Goal: Information Seeking & Learning: Learn about a topic

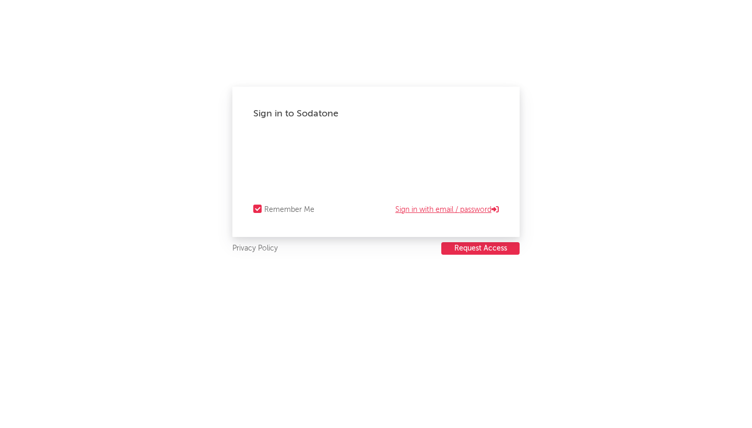
click at [468, 208] on link "Sign in with email / password" at bounding box center [446, 210] width 103 height 13
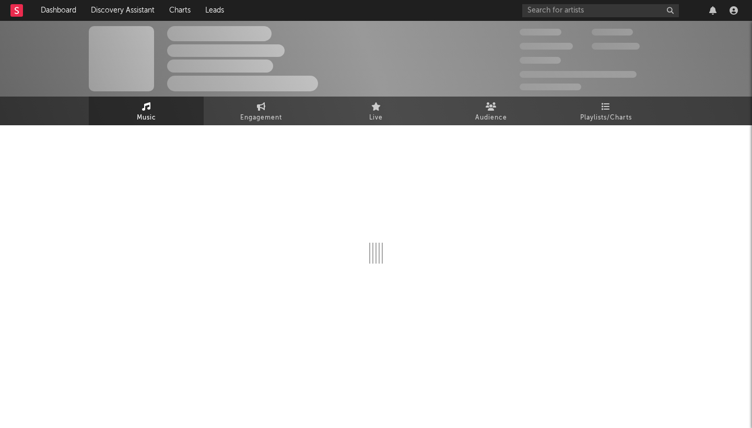
click at [469, 146] on div at bounding box center [376, 202] width 574 height 123
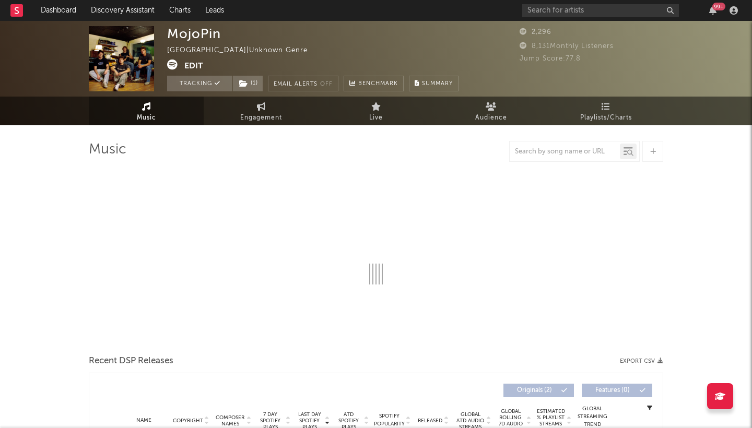
select select "1w"
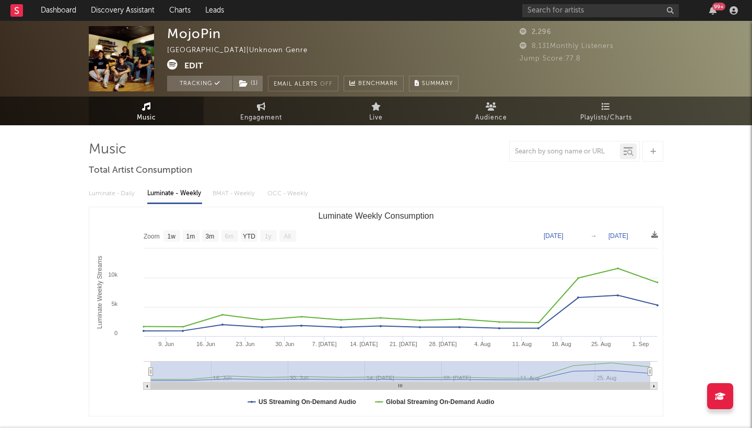
click at [541, 60] on span "Jump Score: 77.8" at bounding box center [550, 58] width 61 height 7
click at [546, 57] on span "Jump Score: 77.8" at bounding box center [550, 58] width 61 height 7
click at [588, 51] on div "8,131 Monthly Listeners" at bounding box center [592, 46] width 144 height 13
click at [13, 10] on rect at bounding box center [16, 10] width 13 height 13
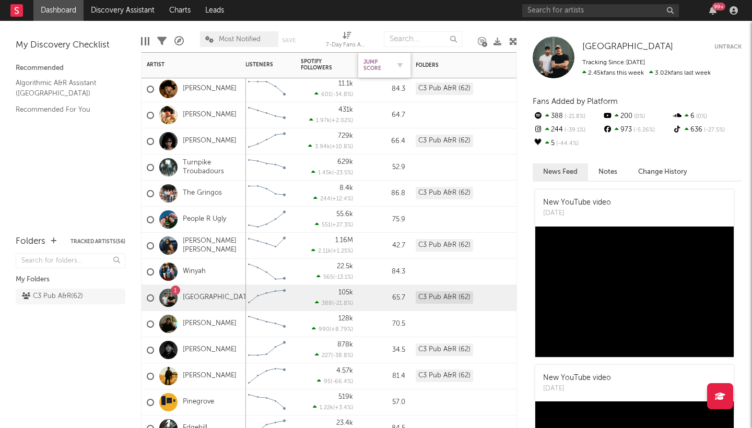
click at [383, 63] on div "Jump Score" at bounding box center [376, 65] width 26 height 13
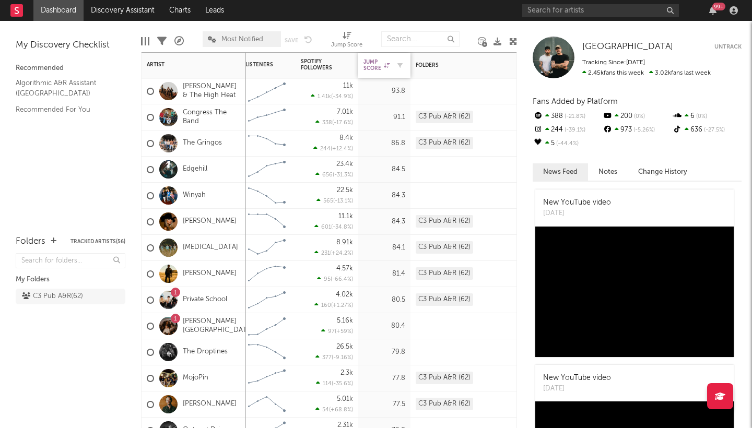
click at [375, 64] on div "Jump Score" at bounding box center [376, 65] width 26 height 13
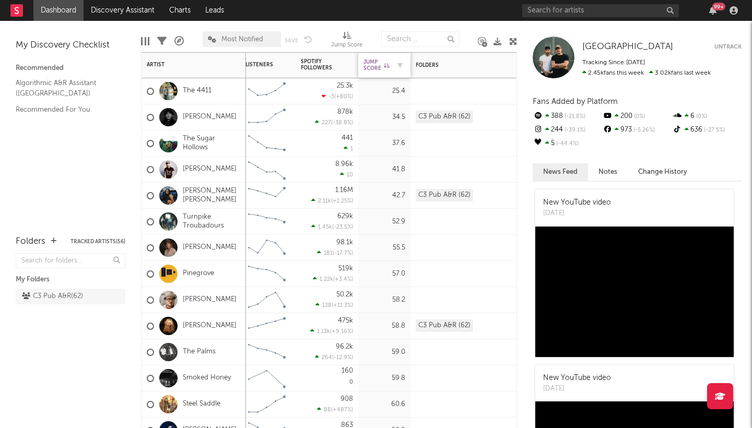
click at [375, 64] on div "Jump Score" at bounding box center [376, 65] width 26 height 13
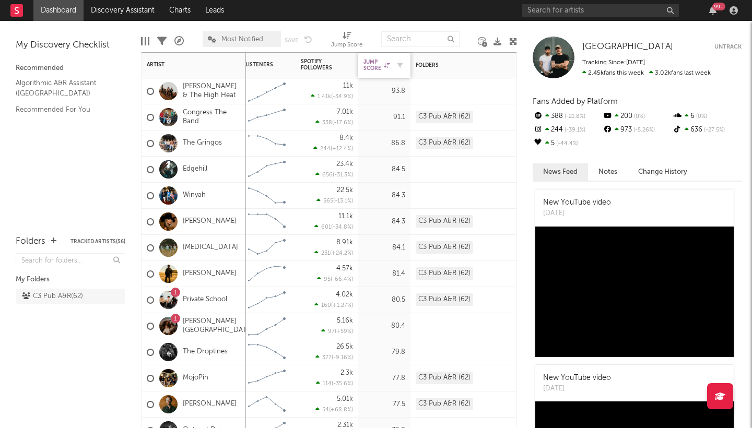
click at [375, 64] on div "Jump Score" at bounding box center [376, 65] width 26 height 13
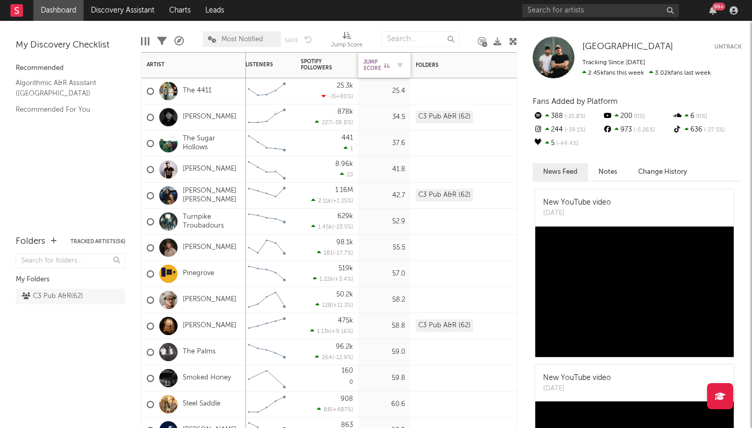
click at [375, 64] on div "Jump Score" at bounding box center [376, 65] width 26 height 13
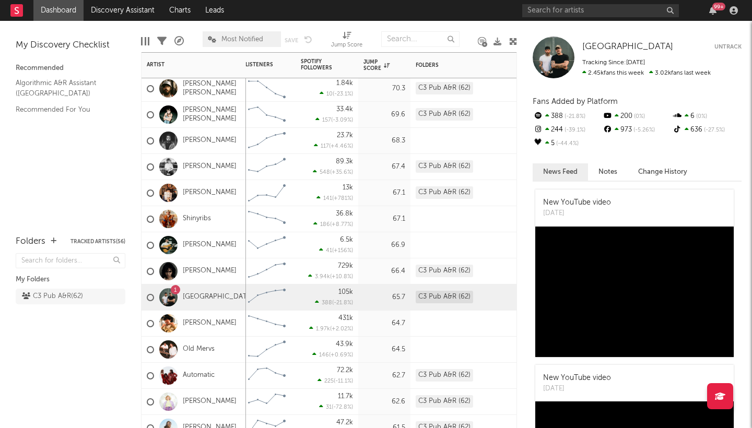
select select "-1"
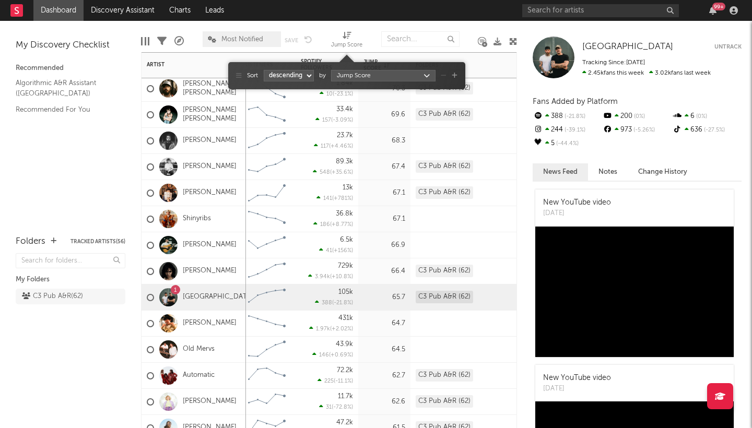
click at [346, 37] on icon at bounding box center [347, 35] width 9 height 8
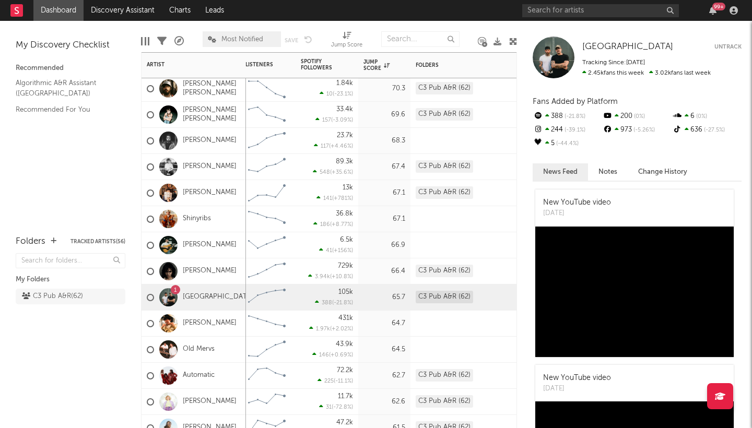
click at [347, 37] on icon at bounding box center [347, 35] width 9 height 8
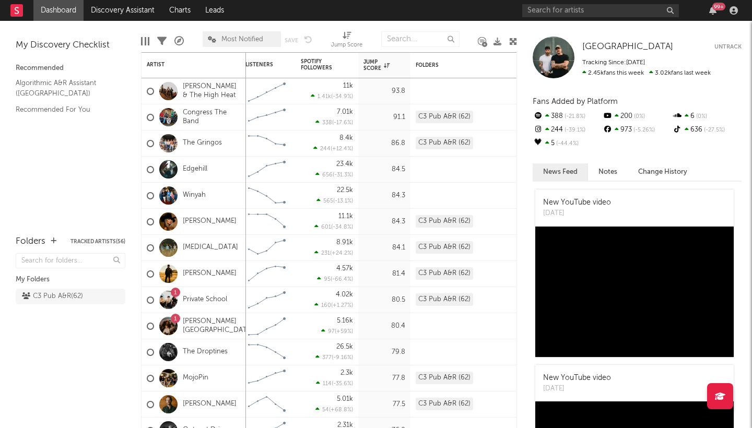
click at [722, 394] on icon at bounding box center [720, 396] width 10 height 8
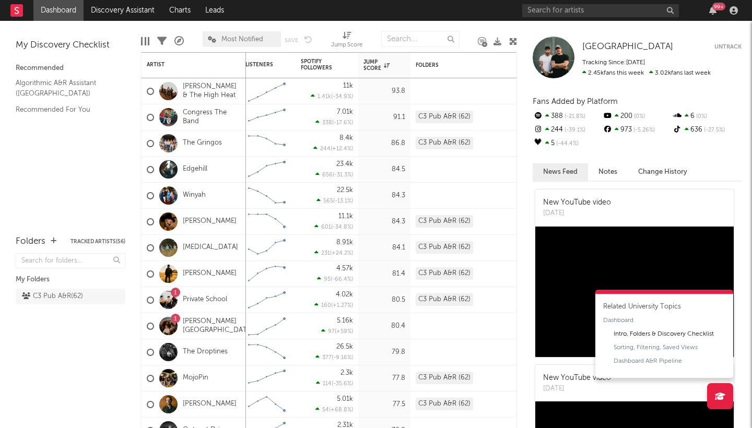
click at [637, 336] on div "Intro, Folders & Discovery Checklist" at bounding box center [664, 334] width 100 height 9
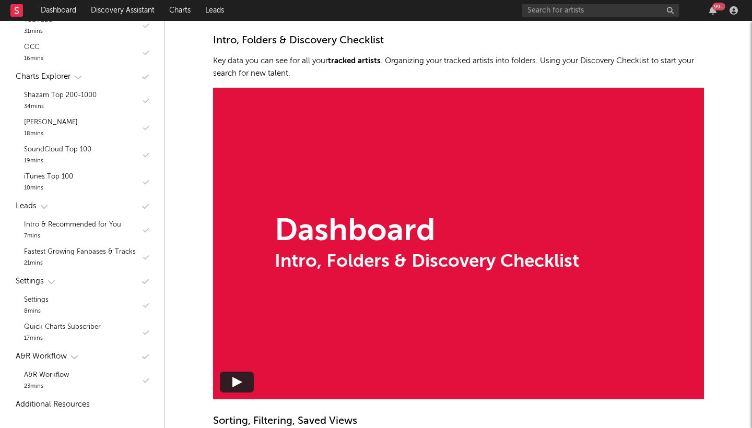
scroll to position [723, 0]
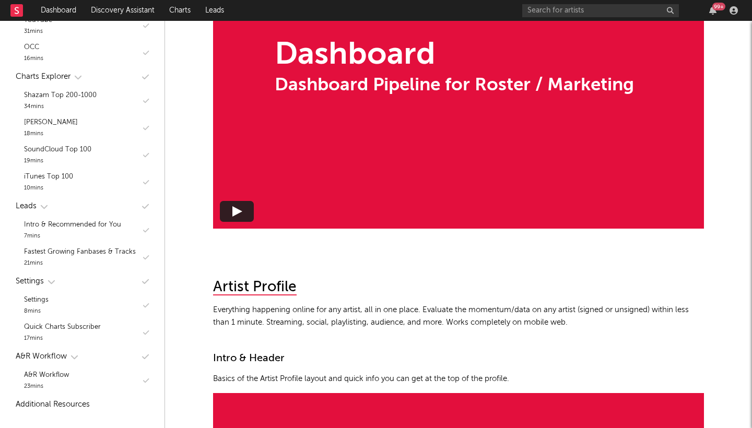
scroll to position [2517, 0]
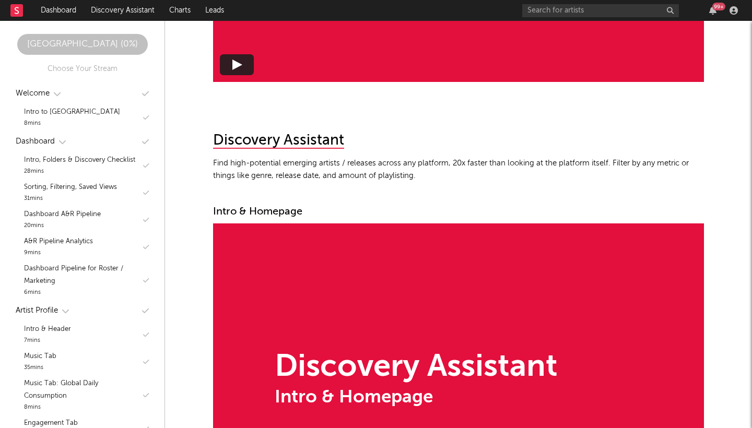
scroll to position [5538, 1]
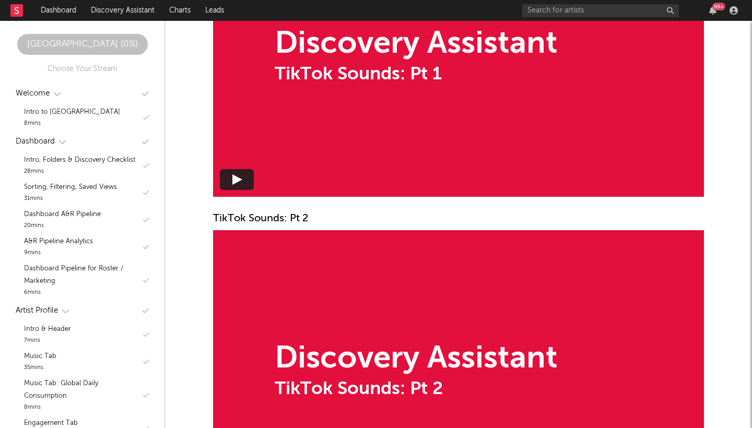
scroll to position [6624, 0]
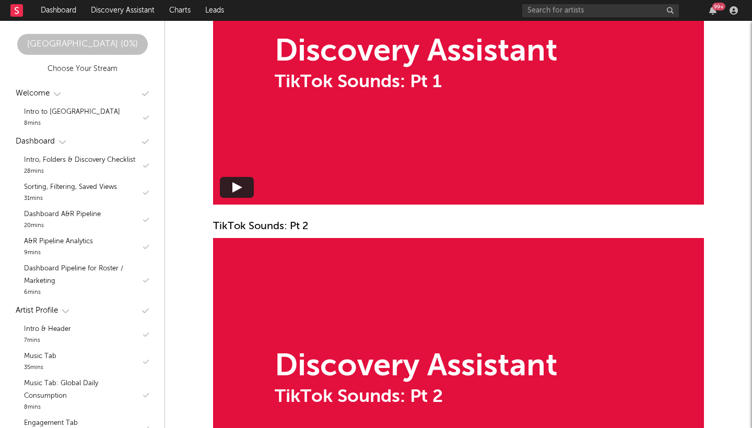
scroll to position [6614, 0]
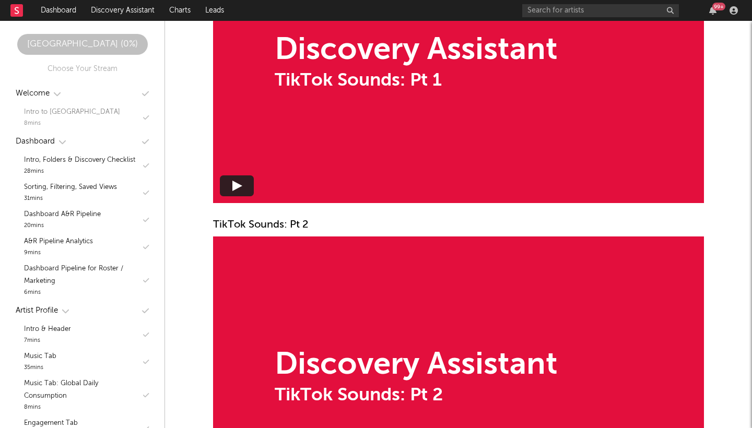
click at [65, 116] on div "Intro to [GEOGRAPHIC_DATA]" at bounding box center [72, 112] width 96 height 13
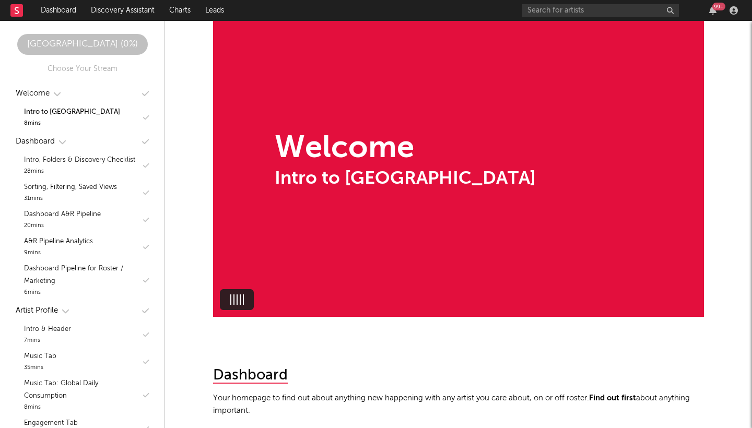
scroll to position [291, 0]
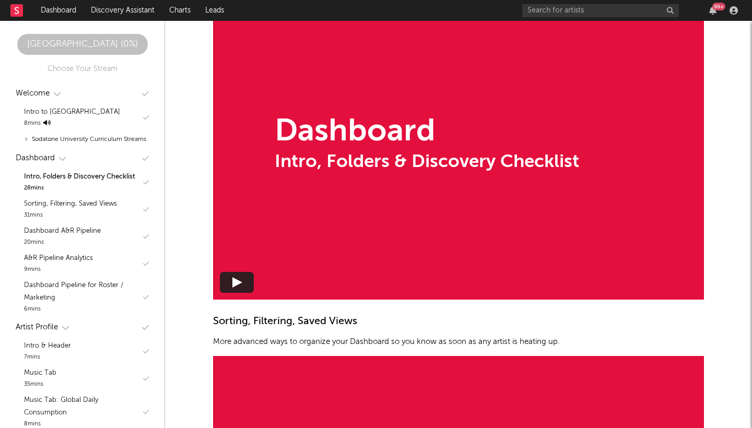
scroll to position [825, 0]
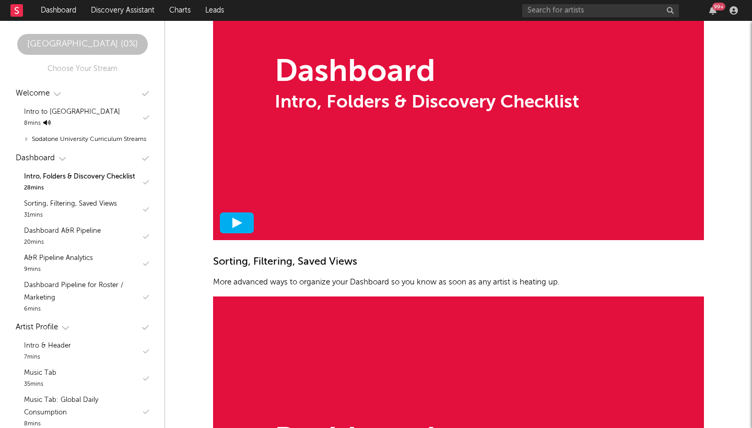
click at [240, 222] on polygon at bounding box center [237, 223] width 10 height 10
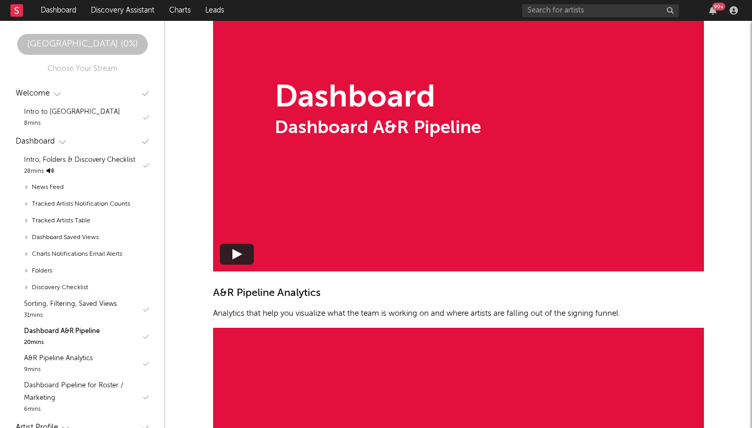
scroll to position [1546, 0]
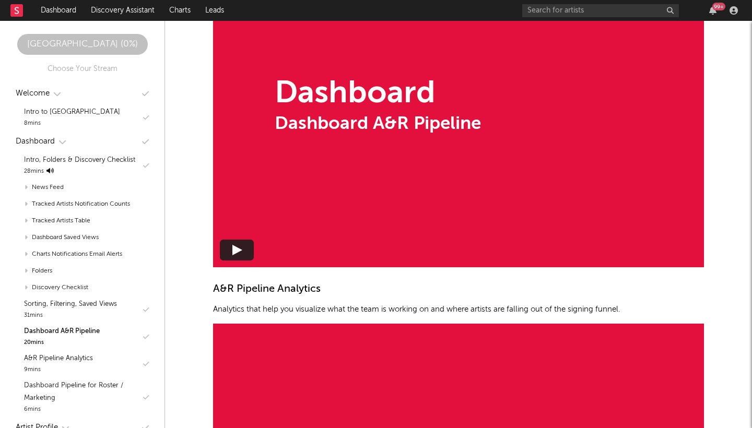
click at [238, 262] on div "Dashboard Dashboard A&R Pipeline" at bounding box center [458, 106] width 491 height 324
click at [240, 248] on div at bounding box center [237, 250] width 26 height 10
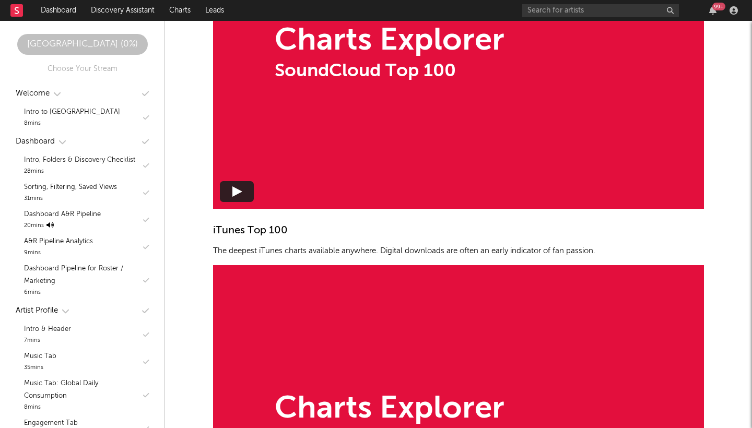
scroll to position [9307, 1]
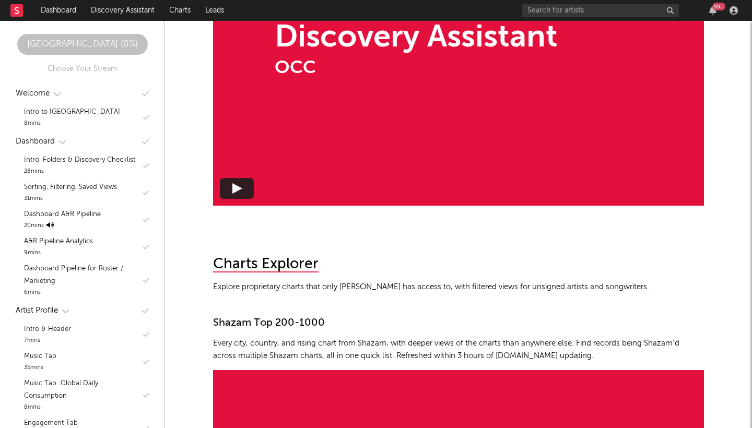
scroll to position [8307, 0]
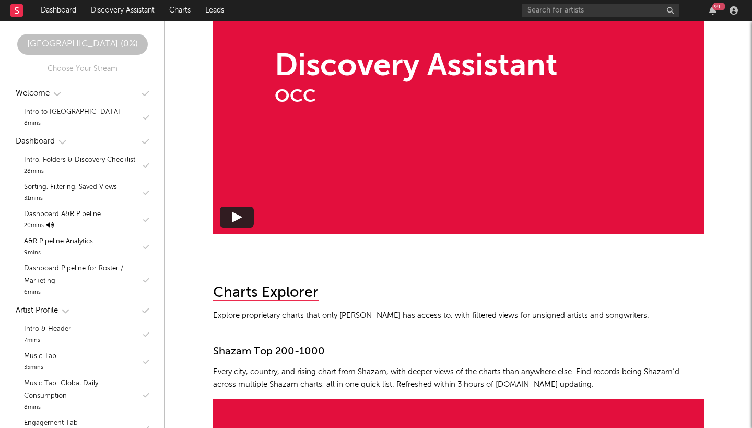
scroll to position [8566, 1]
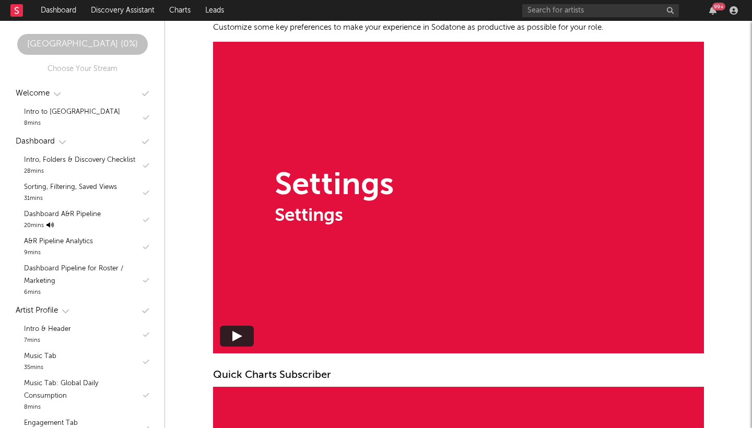
scroll to position [11093, 1]
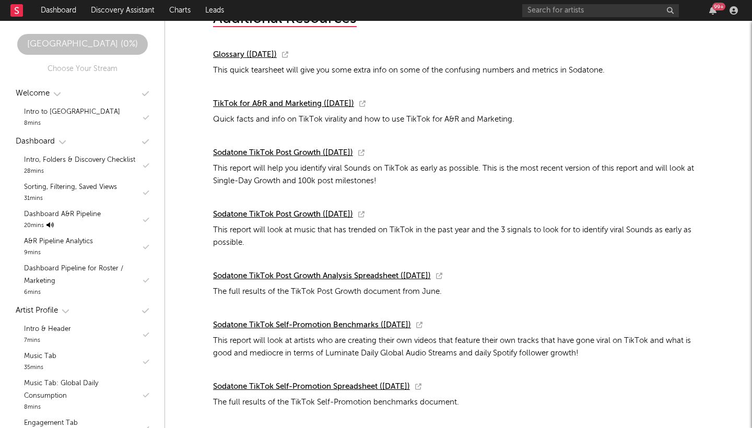
scroll to position [12190, 1]
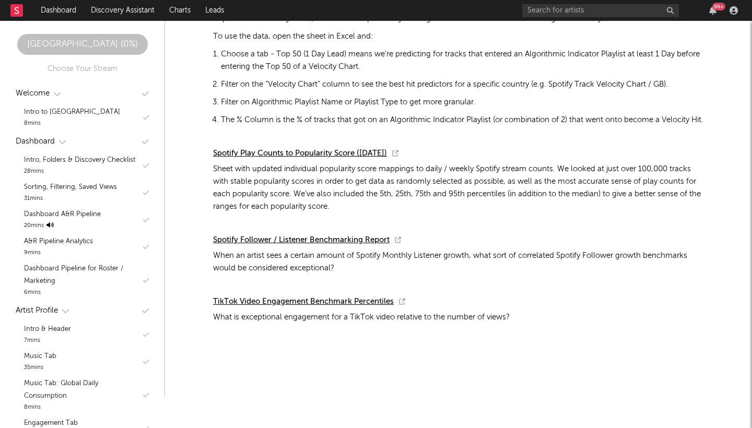
click at [13, 9] on rect at bounding box center [16, 10] width 13 height 13
